Goal: Transaction & Acquisition: Purchase product/service

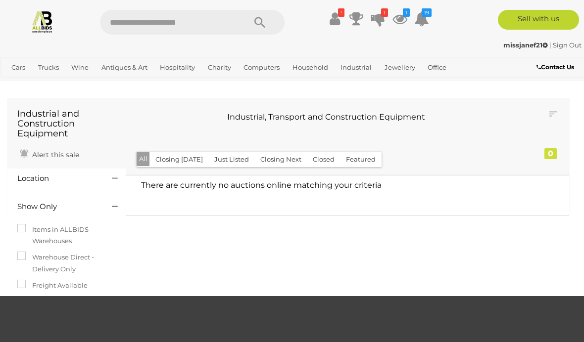
click at [332, 18] on icon at bounding box center [335, 19] width 10 height 18
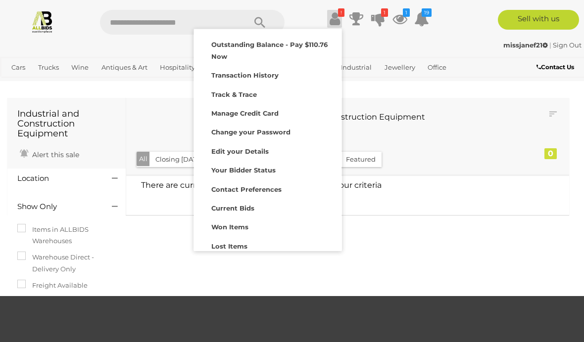
click at [315, 41] on strong "Outstanding Balance - Pay $110.76 Now" at bounding box center [269, 50] width 116 height 19
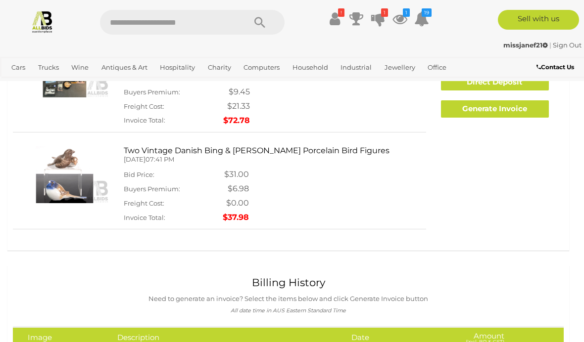
scroll to position [106, 0]
click at [438, 187] on div "Outstanding Items You need to make a payment for the following items Outstandin…" at bounding box center [288, 121] width 551 height 237
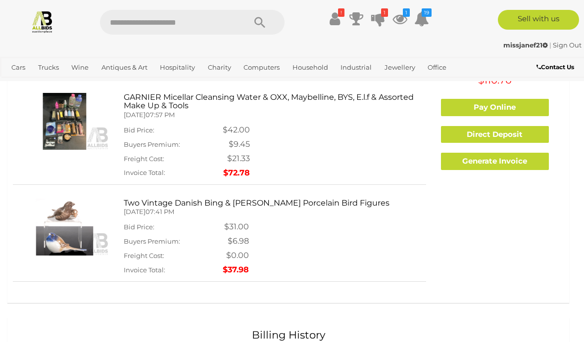
scroll to position [0, 0]
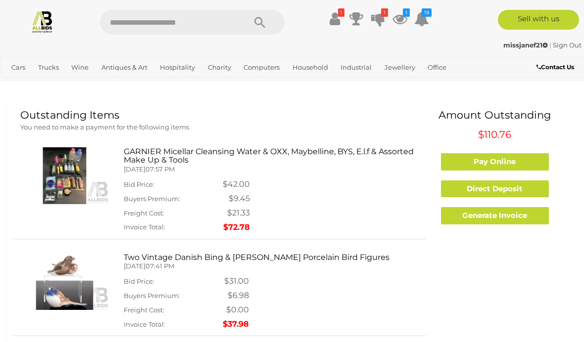
click at [512, 189] on link "Direct Deposit" at bounding box center [495, 189] width 108 height 17
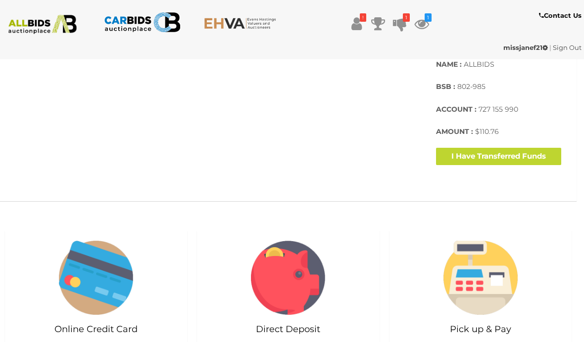
scroll to position [429, 0]
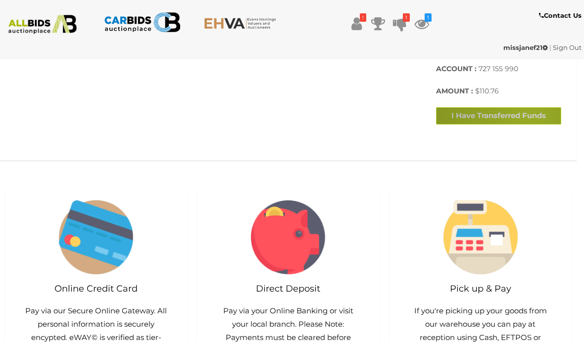
click at [529, 125] on button "I Have Transferred Funds" at bounding box center [498, 115] width 125 height 17
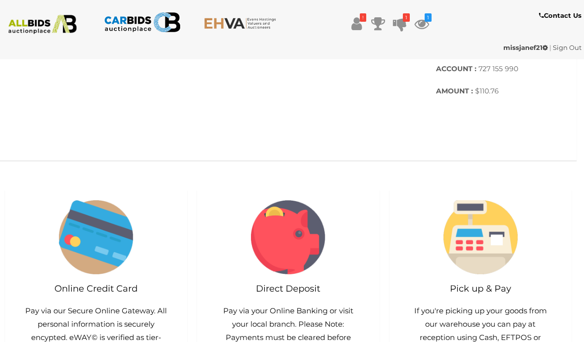
click at [359, 22] on icon at bounding box center [356, 24] width 10 height 18
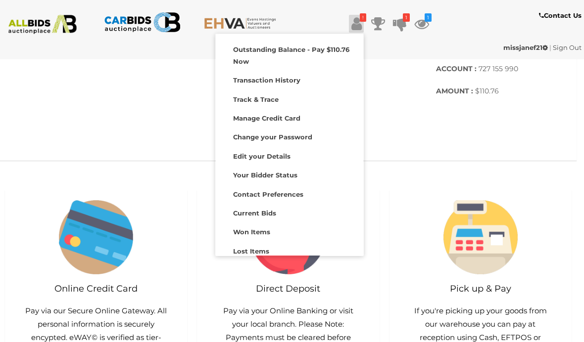
click at [332, 52] on strong "Outstanding Balance - Pay $110.76 Now" at bounding box center [291, 55] width 116 height 19
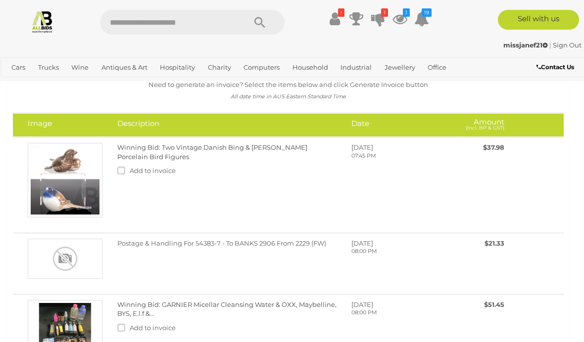
scroll to position [303, 0]
